Goal: Transaction & Acquisition: Purchase product/service

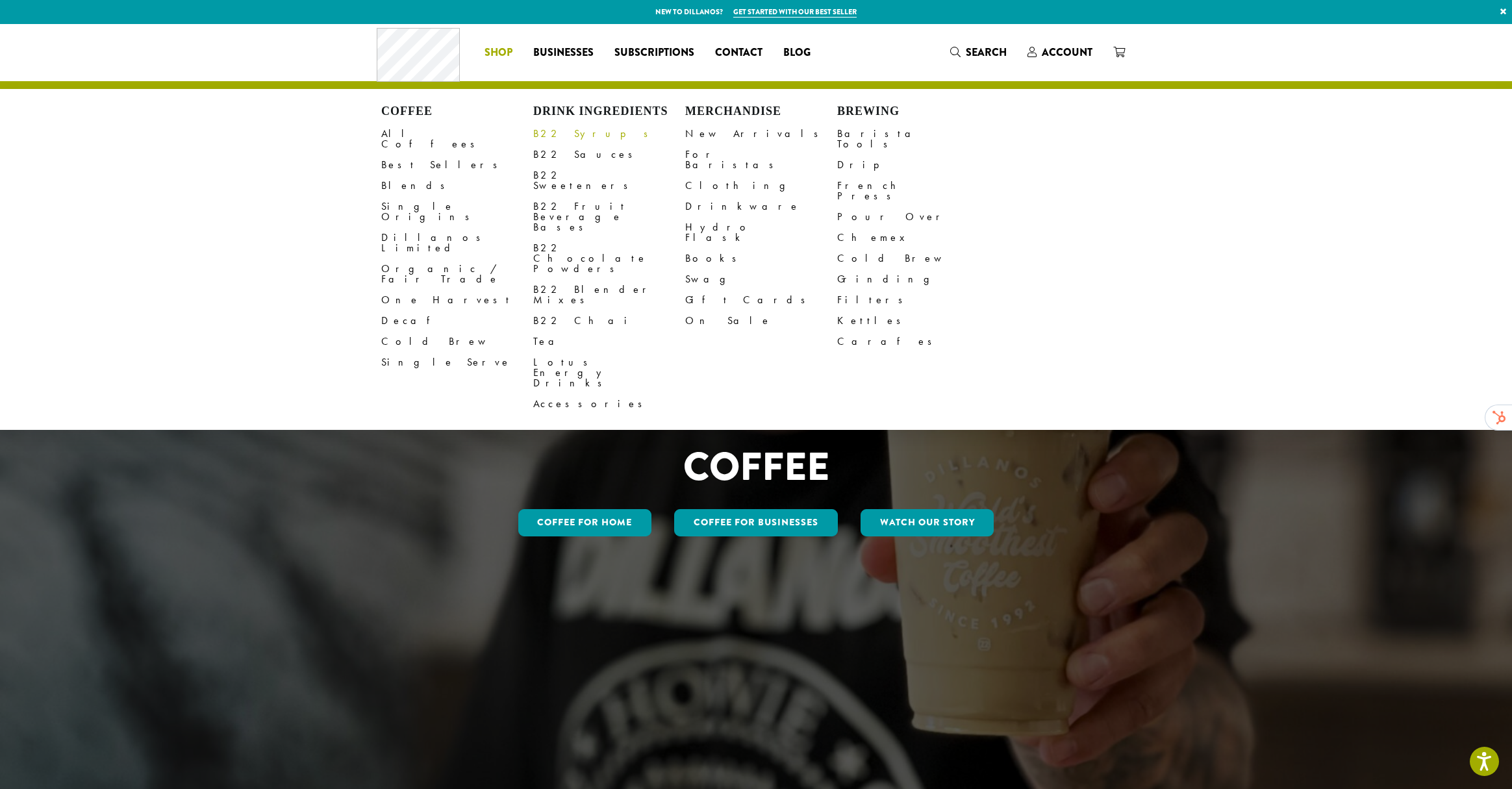
click at [549, 135] on link "B22 Syrups" at bounding box center [609, 134] width 152 height 21
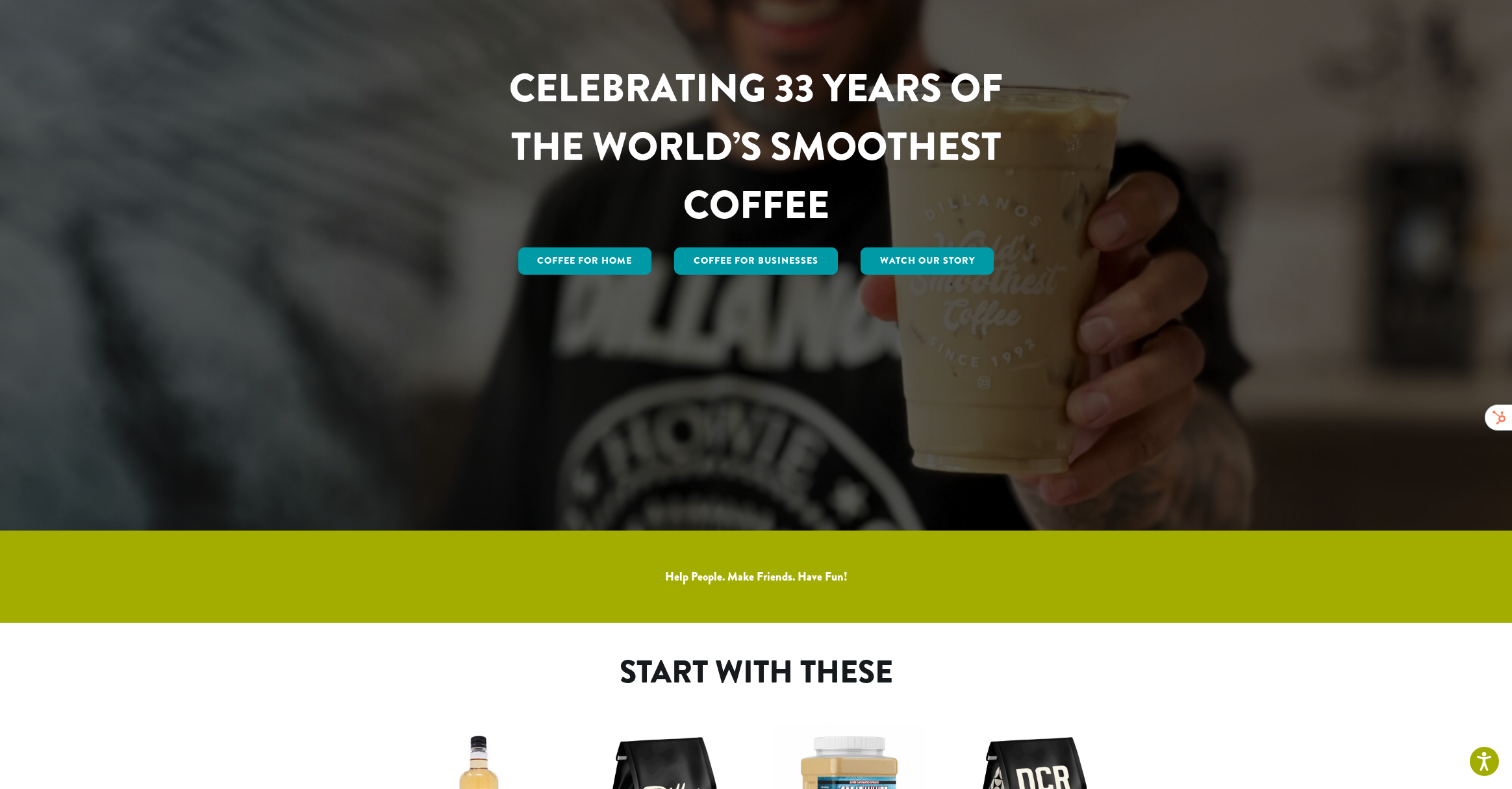
scroll to position [828, 0]
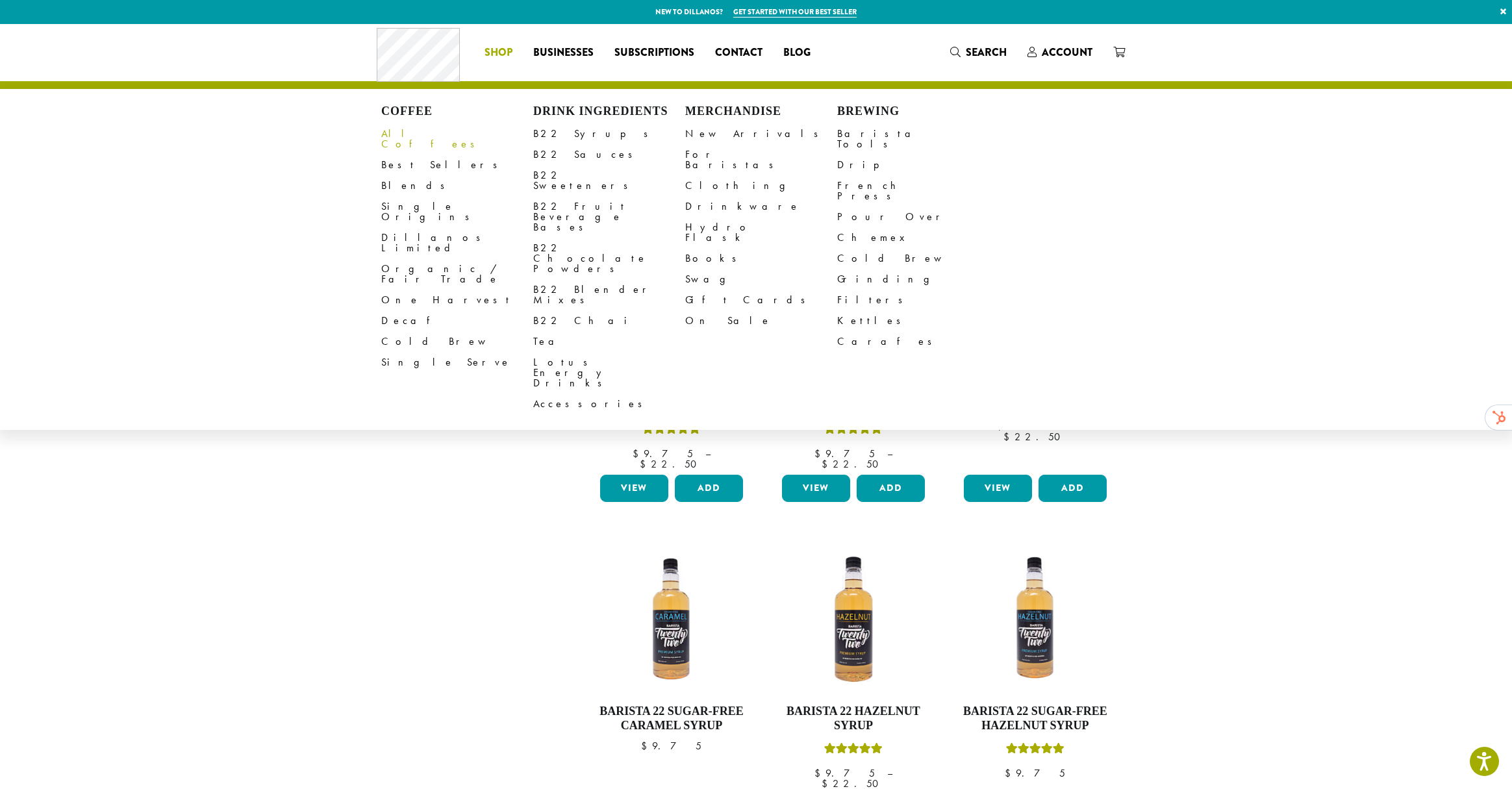
click at [416, 127] on link "All Coffees" at bounding box center [457, 139] width 152 height 31
